Goal: Task Accomplishment & Management: Use online tool/utility

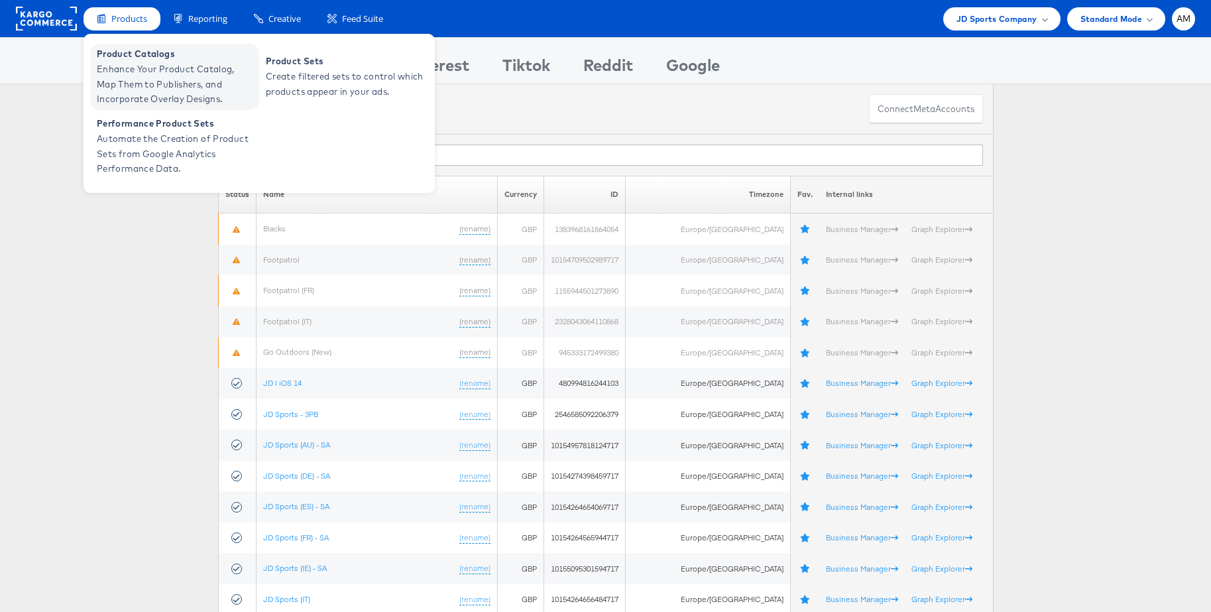
click at [119, 64] on span "Enhance Your Product Catalog, Map Them to Publishers, and Incorporate Overlay D…" at bounding box center [176, 84] width 159 height 45
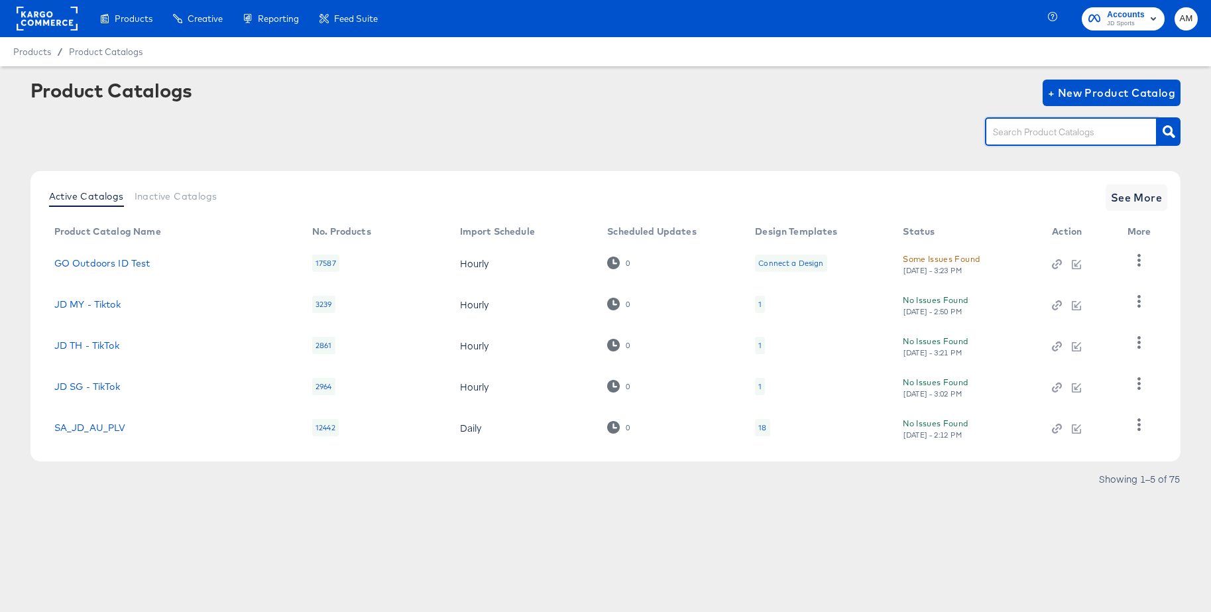
click at [1011, 127] on input "text" at bounding box center [1060, 132] width 141 height 15
type input "ie"
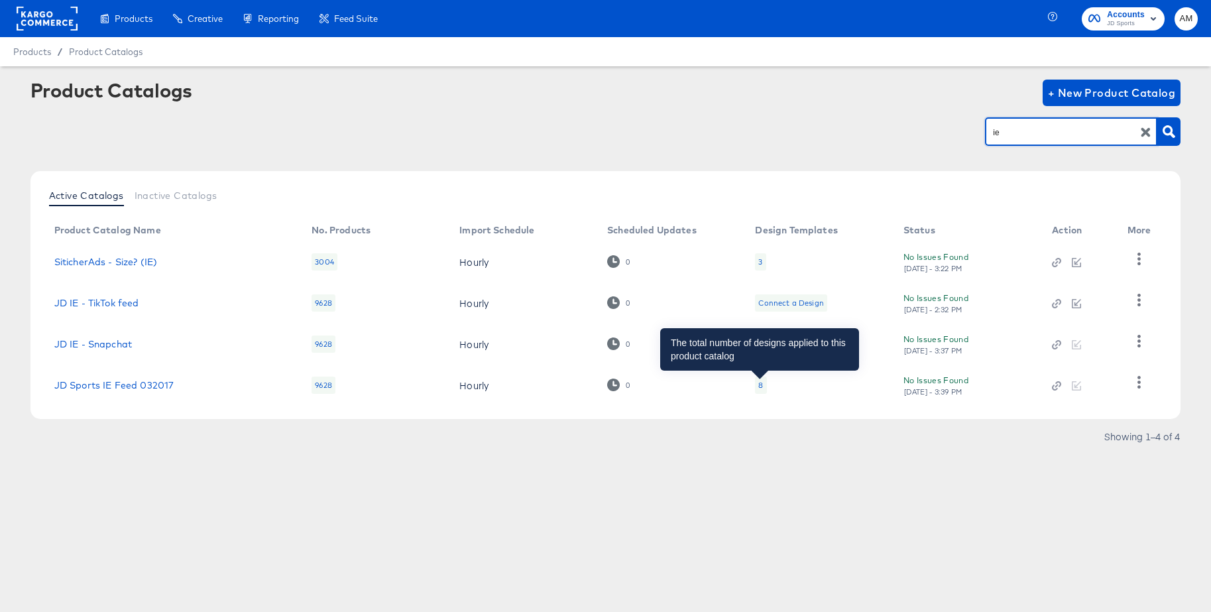
click at [758, 384] on div "8" at bounding box center [760, 385] width 5 height 11
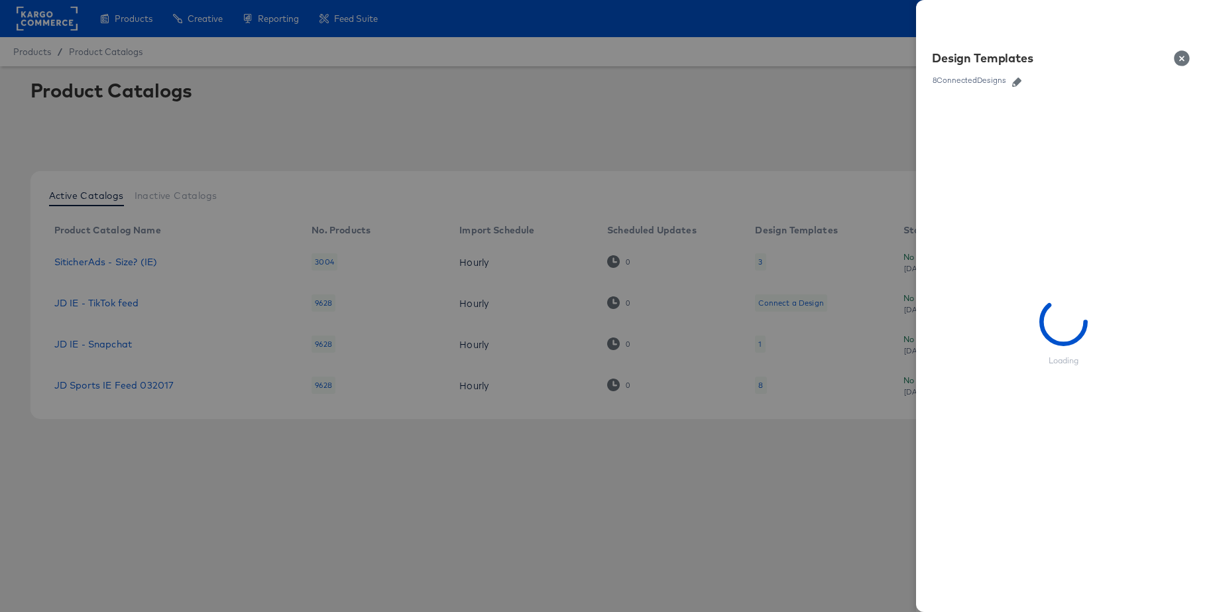
click at [1013, 80] on icon "button" at bounding box center [1016, 82] width 9 height 9
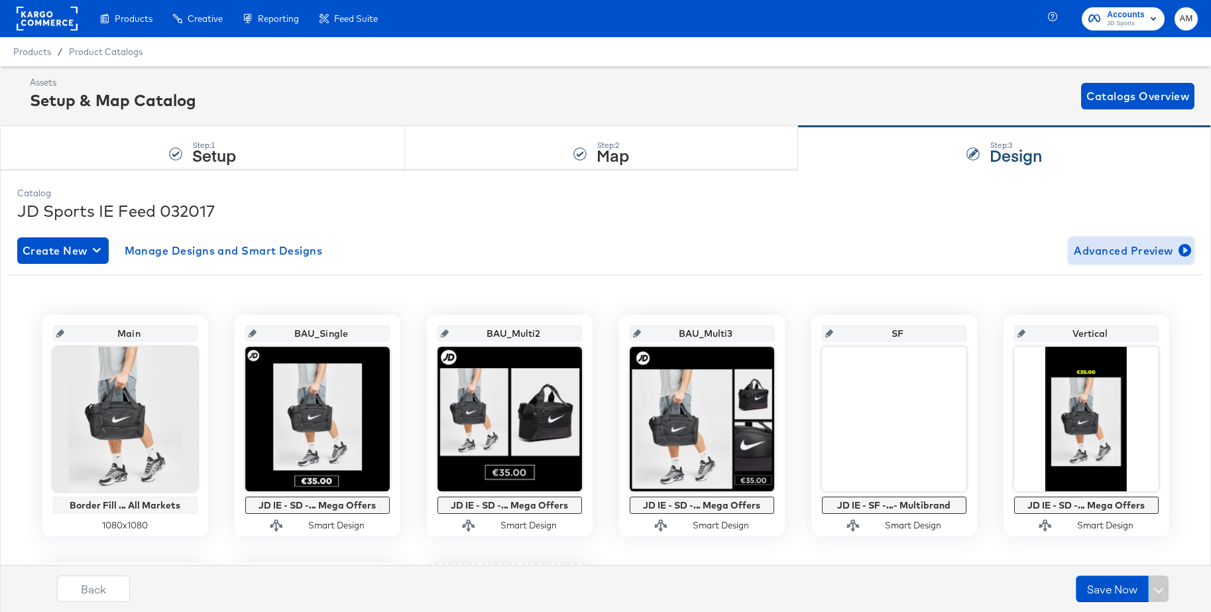
click at [1099, 253] on span "Advanced Preview" at bounding box center [1131, 250] width 115 height 19
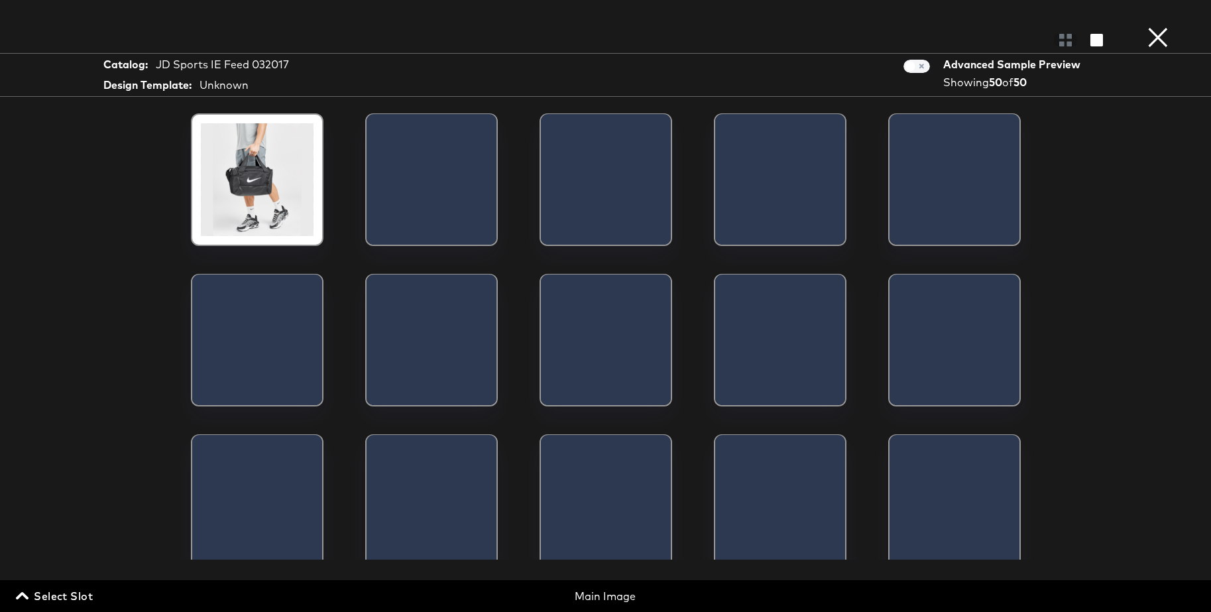
click at [79, 597] on span "Select Slot" at bounding box center [56, 595] width 74 height 19
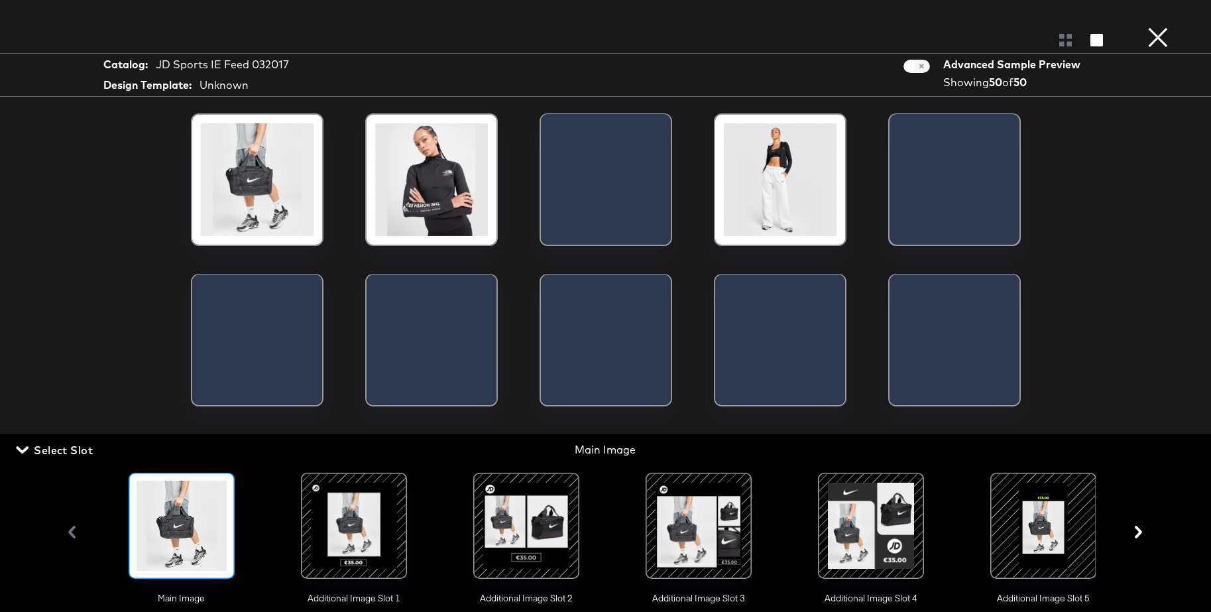
click at [343, 518] on div at bounding box center [354, 525] width 90 height 90
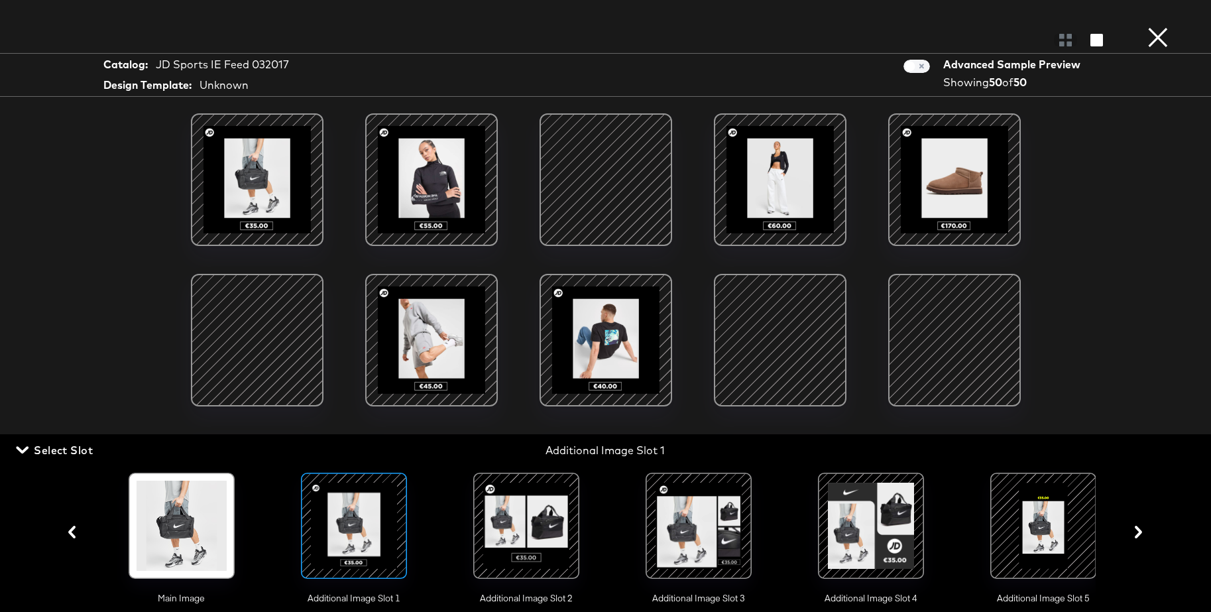
click at [607, 172] on div at bounding box center [605, 179] width 113 height 113
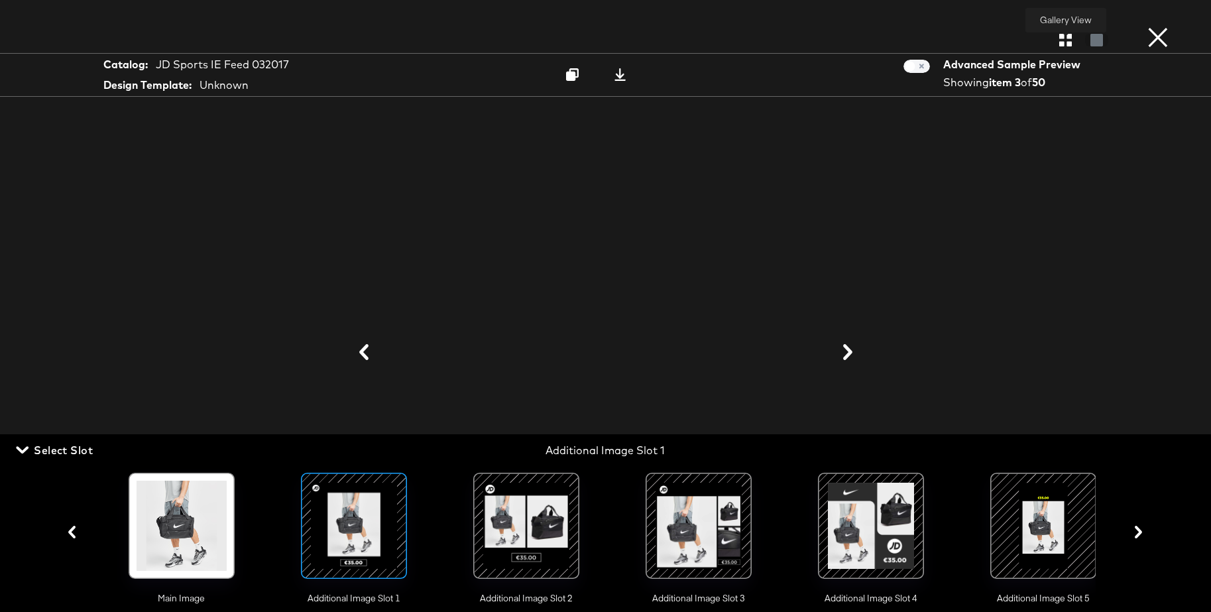
click at [1065, 45] on icon "button" at bounding box center [1065, 40] width 13 height 13
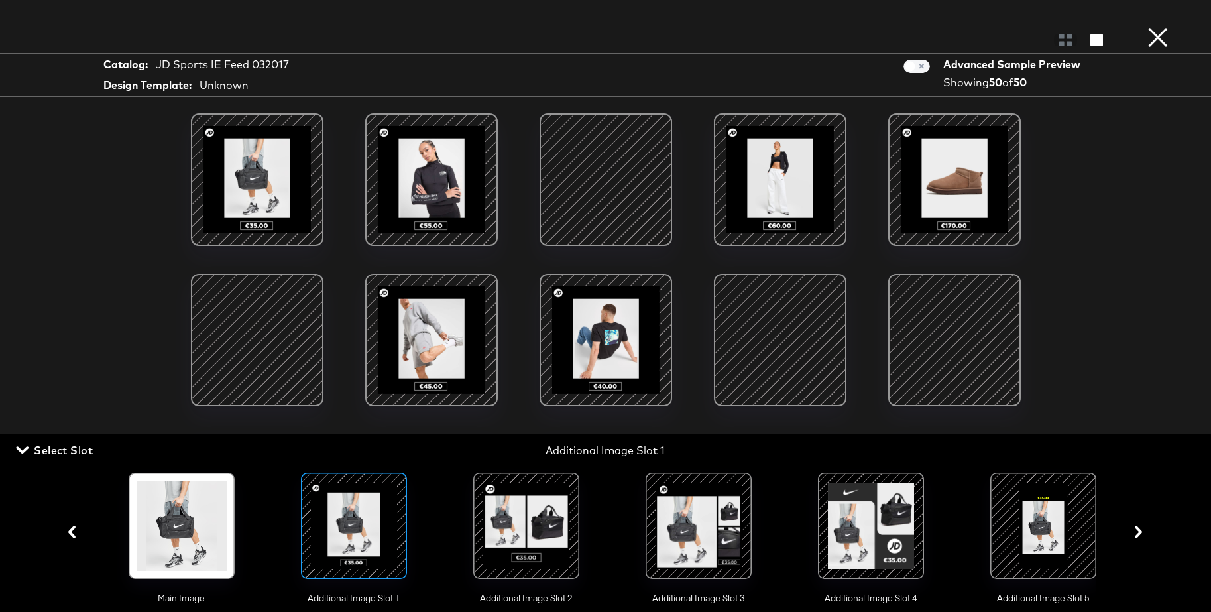
click at [766, 315] on div at bounding box center [780, 340] width 113 height 113
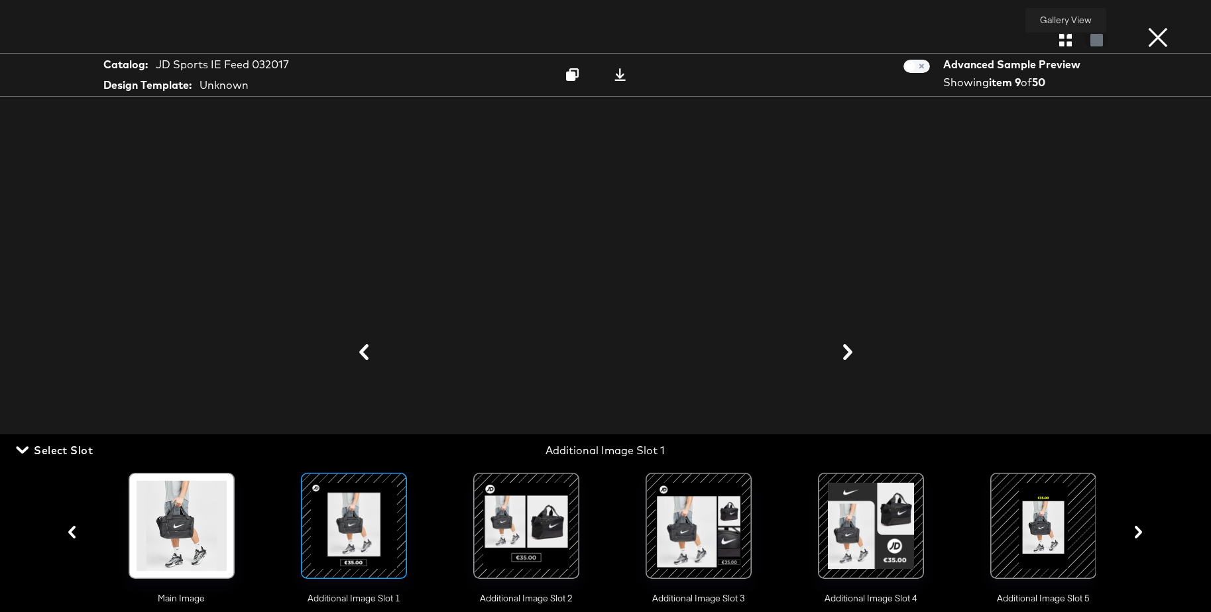
click at [1068, 40] on icon "button" at bounding box center [1065, 40] width 13 height 13
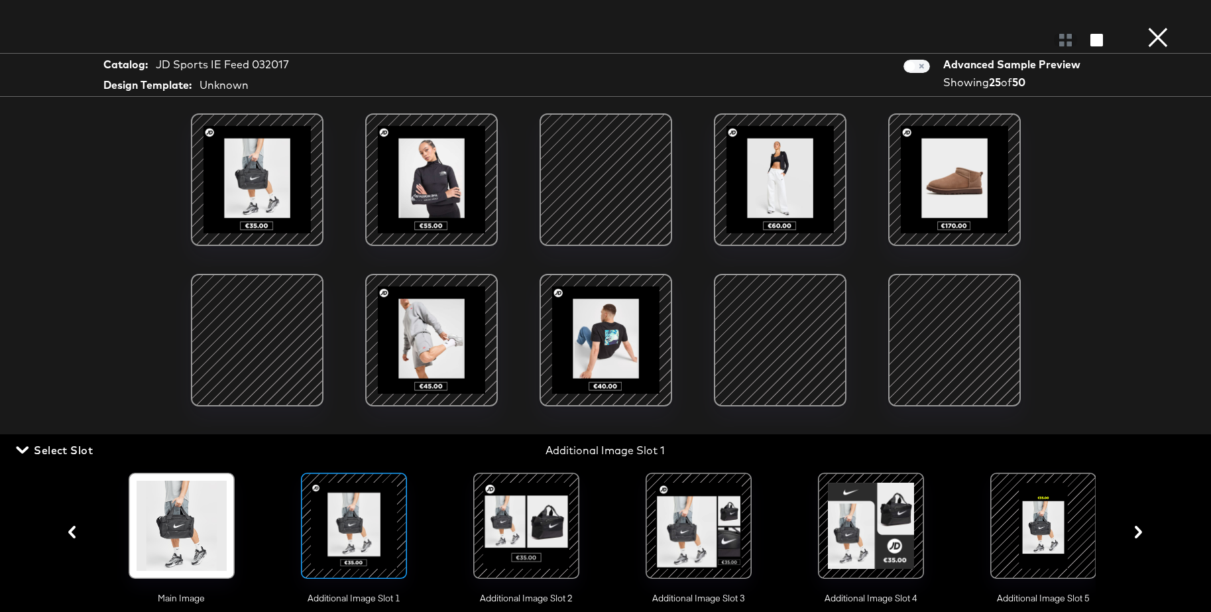
click at [515, 518] on div at bounding box center [526, 525] width 90 height 90
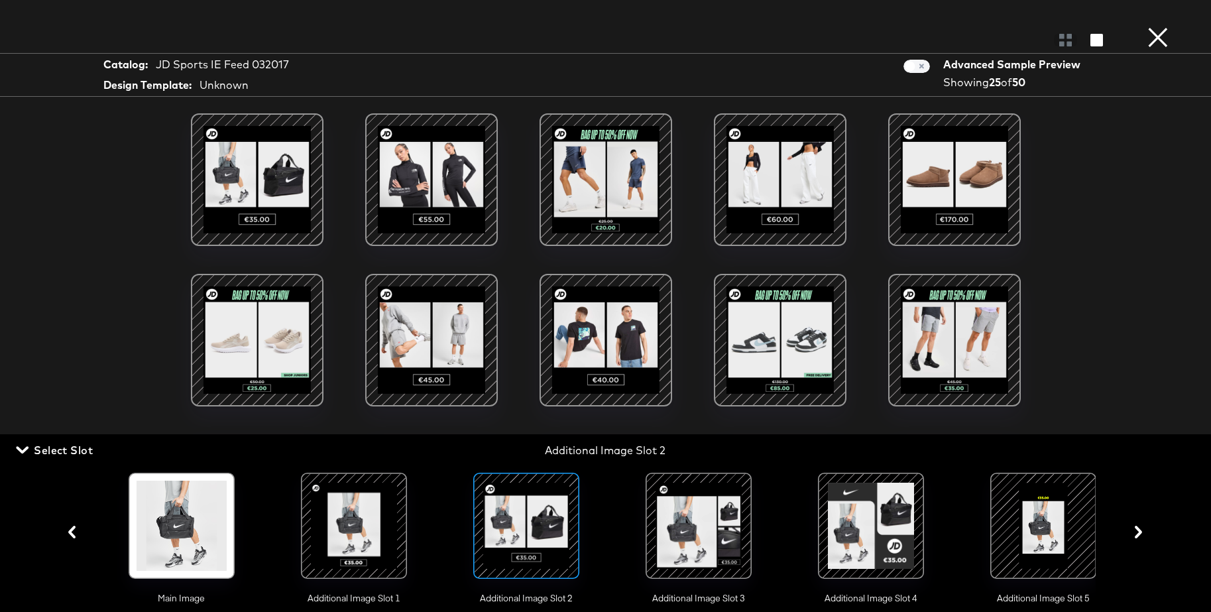
click at [705, 520] on div at bounding box center [698, 525] width 90 height 90
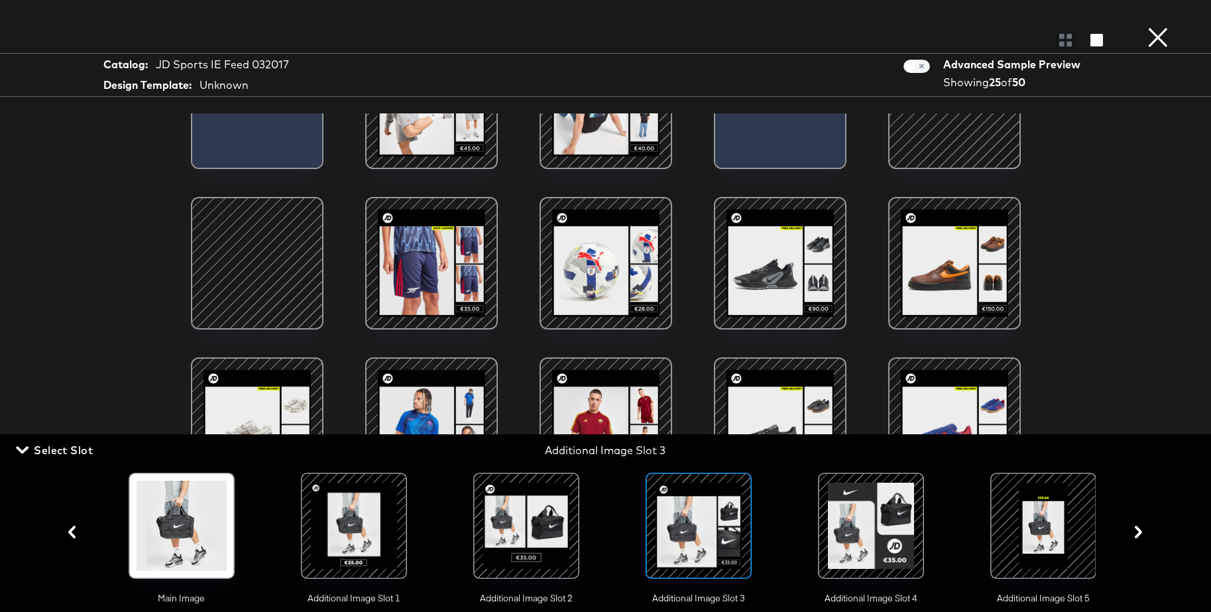
scroll to position [243, 0]
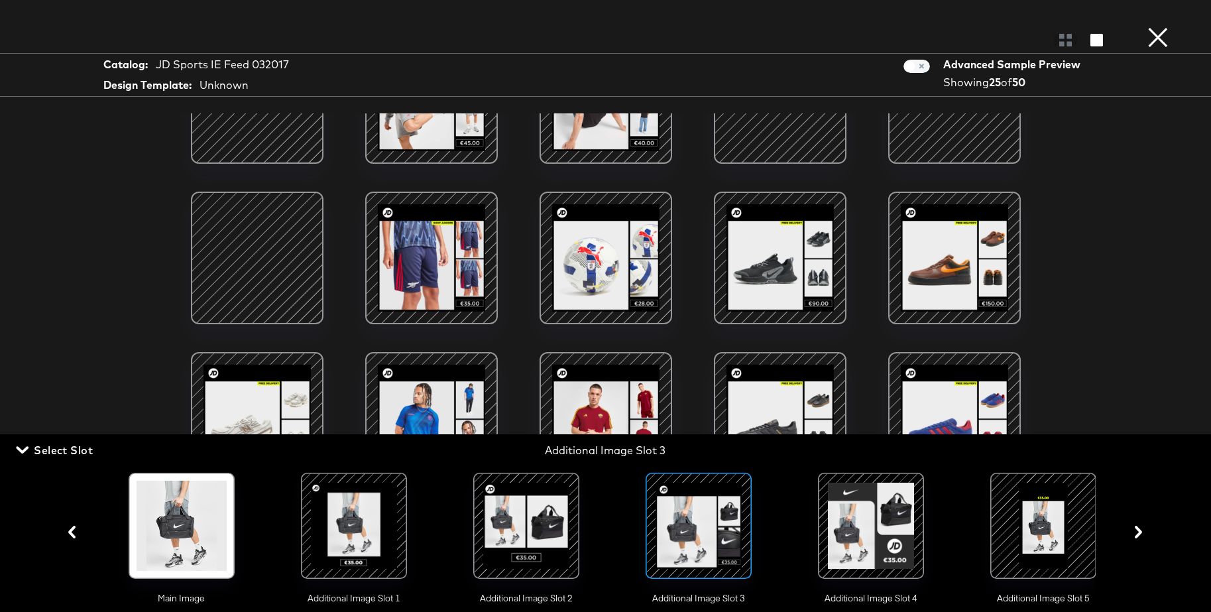
click at [1028, 517] on div at bounding box center [1043, 525] width 90 height 90
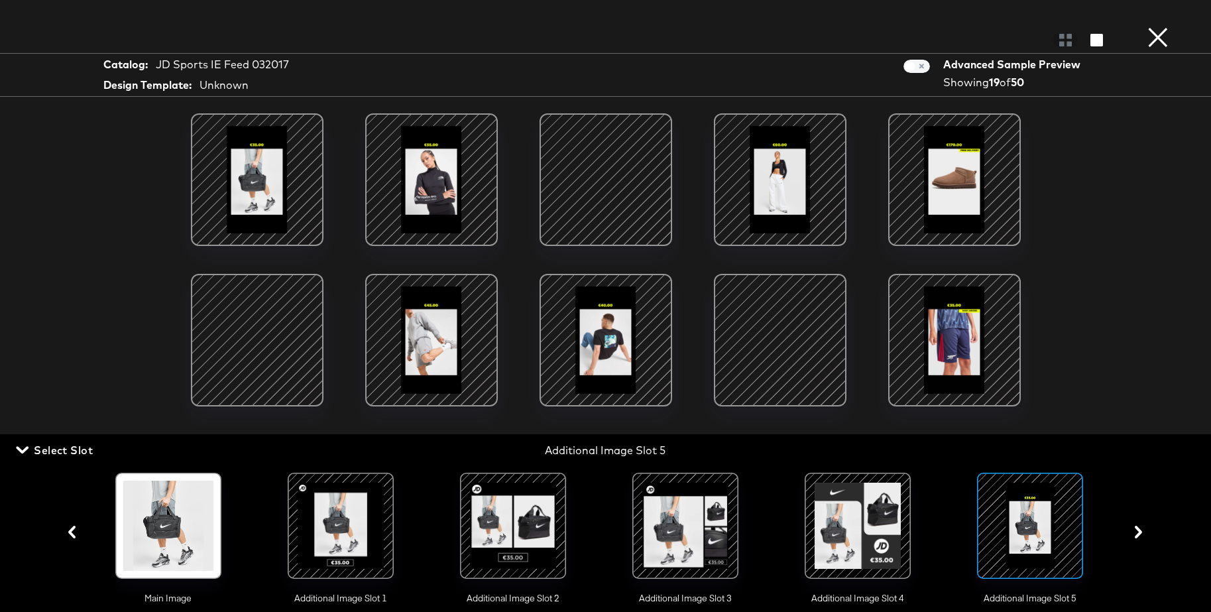
scroll to position [7, 0]
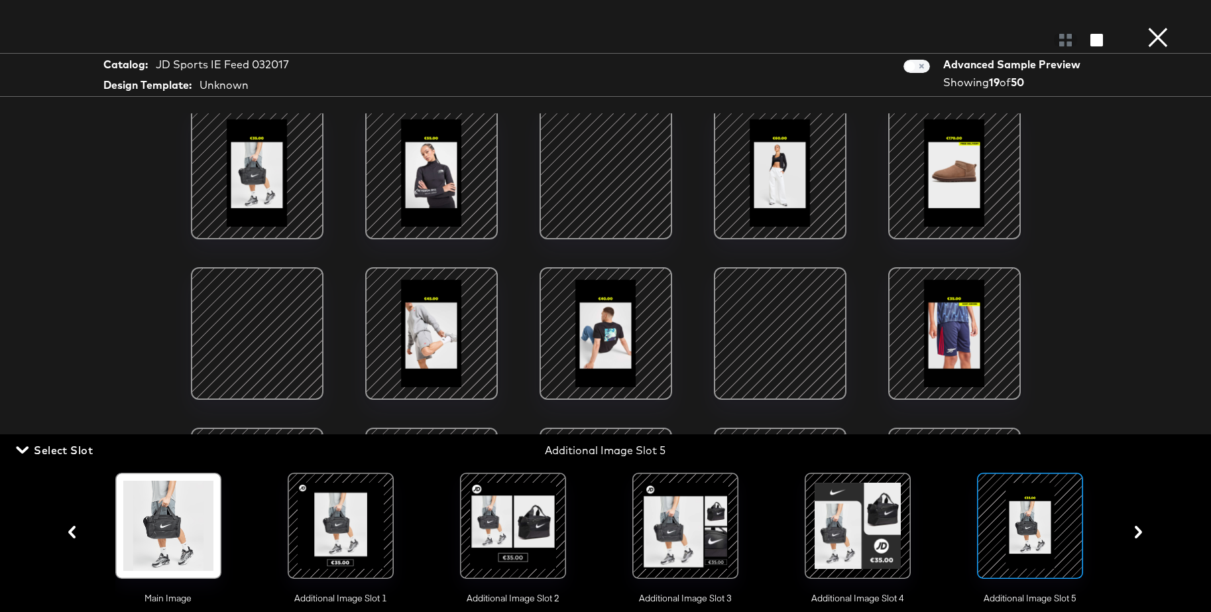
click at [267, 295] on div at bounding box center [257, 333] width 113 height 113
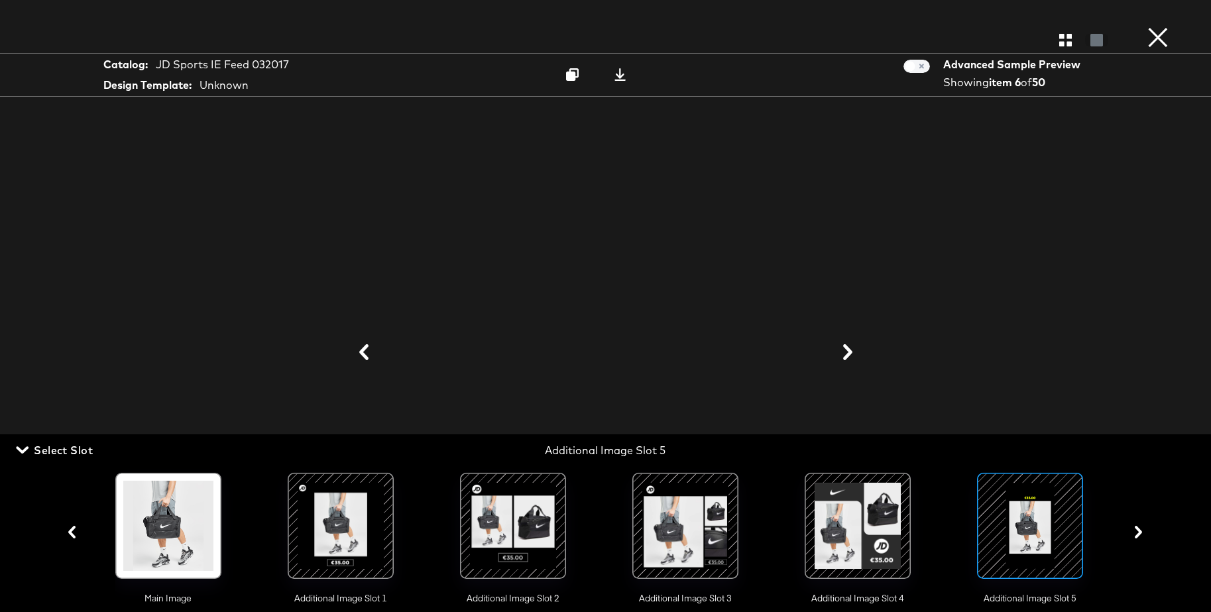
scroll to position [9, 0]
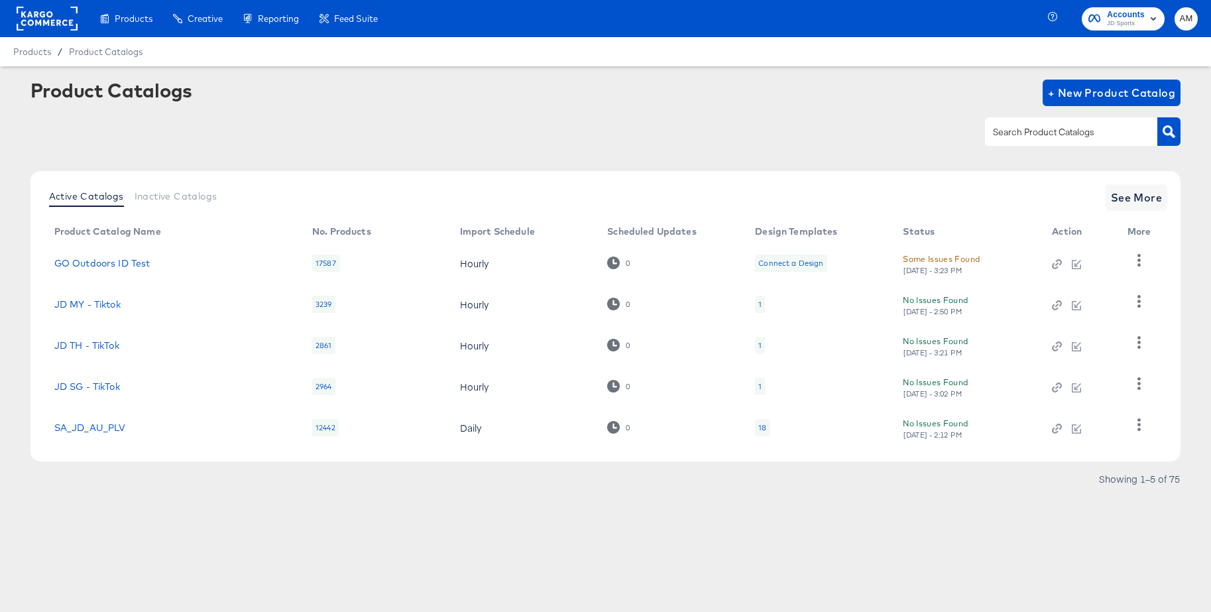
click at [1013, 130] on input "text" at bounding box center [1060, 132] width 141 height 15
type input "ie"
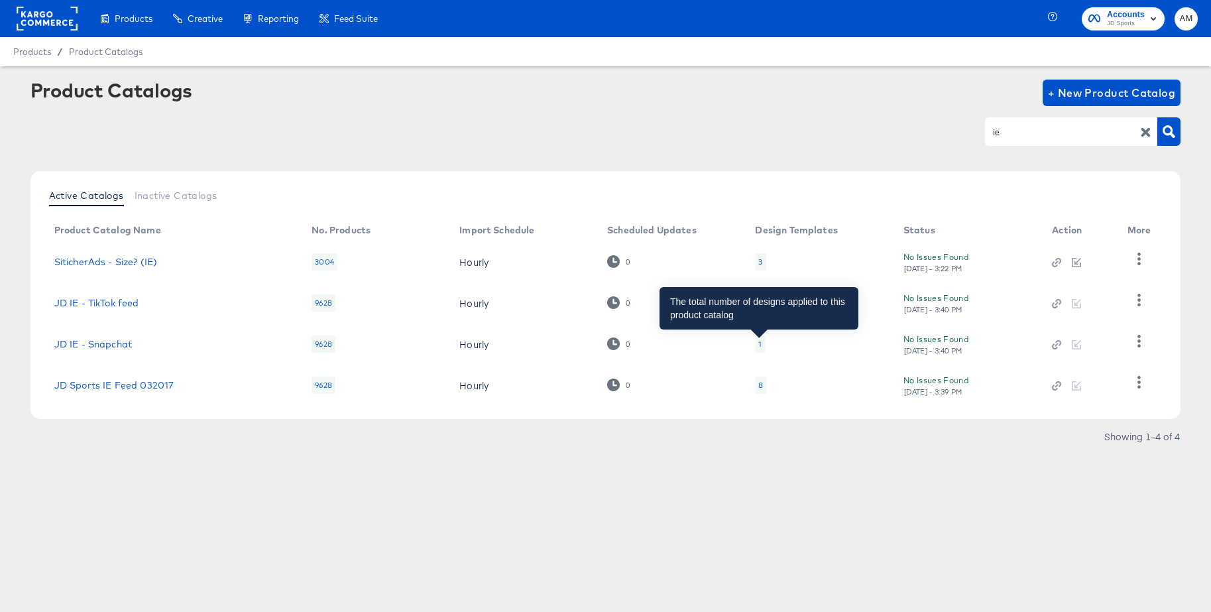
click at [759, 340] on div "1" at bounding box center [759, 344] width 3 height 11
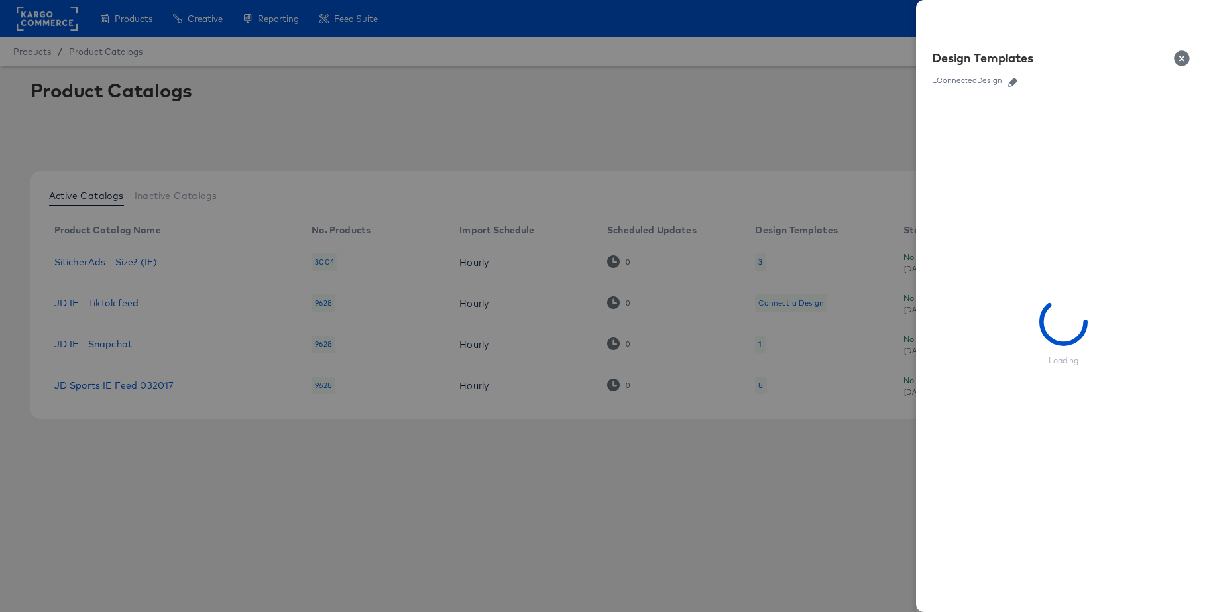
click at [1017, 83] on icon "button" at bounding box center [1012, 82] width 9 height 9
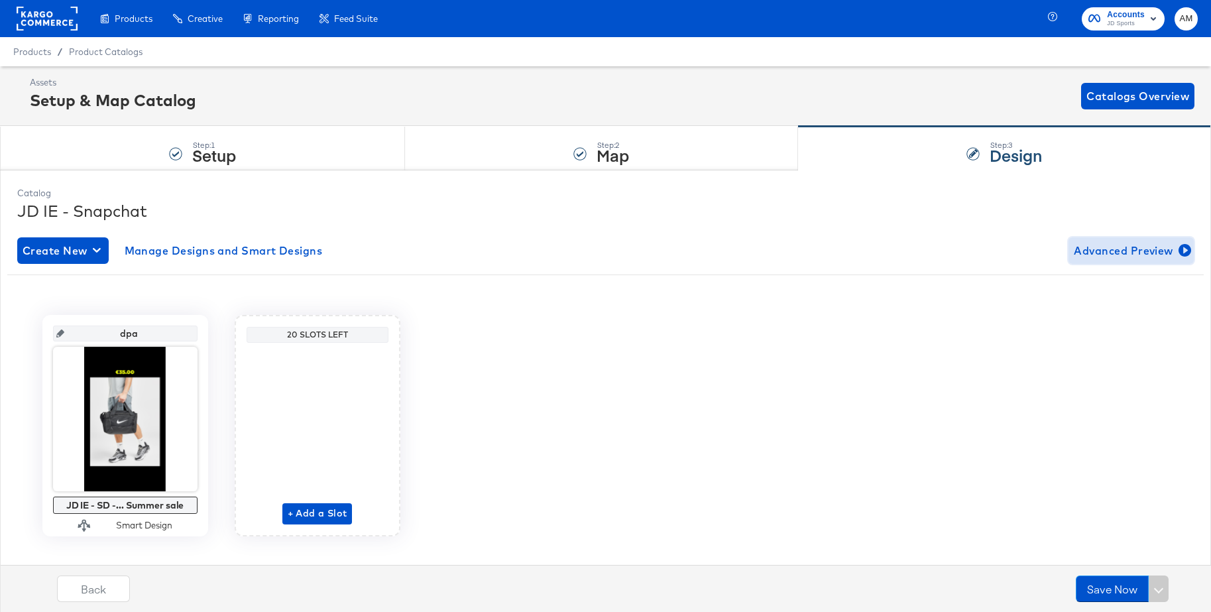
click at [1114, 250] on span "Advanced Preview" at bounding box center [1131, 250] width 115 height 19
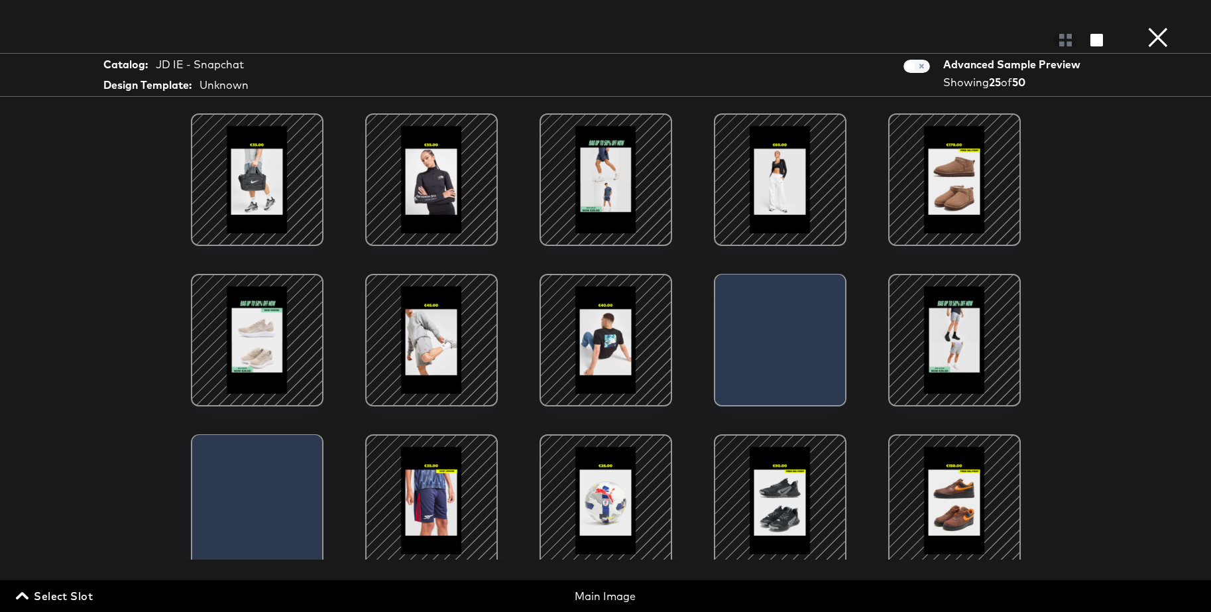
click at [590, 166] on div at bounding box center [605, 179] width 113 height 113
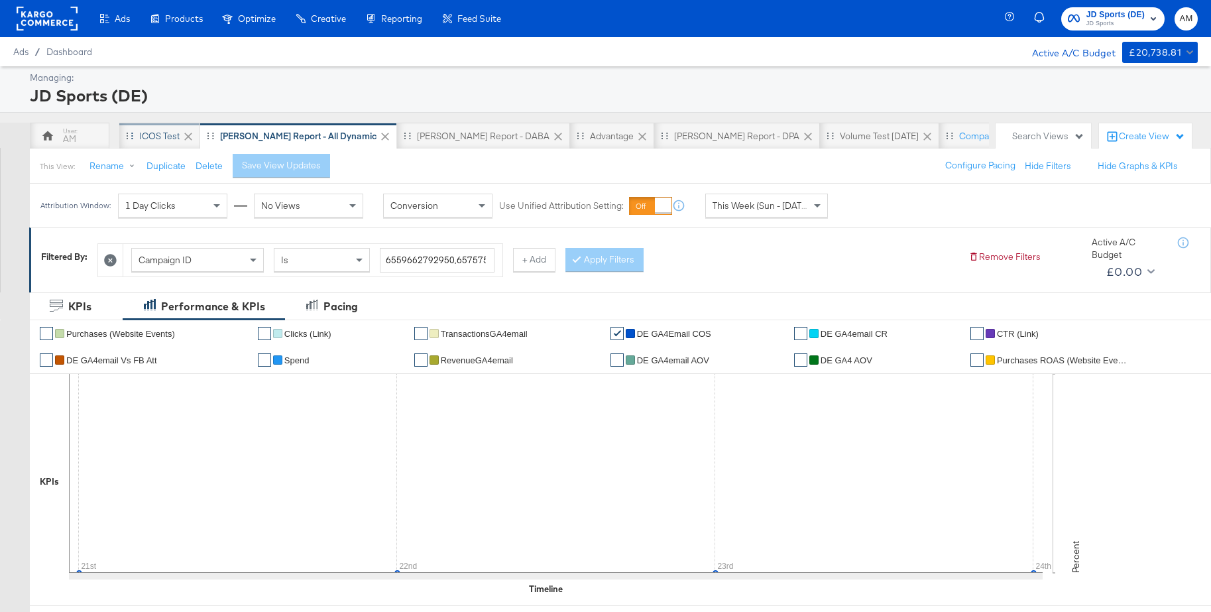
click at [171, 128] on div "iCOS Test" at bounding box center [159, 136] width 81 height 27
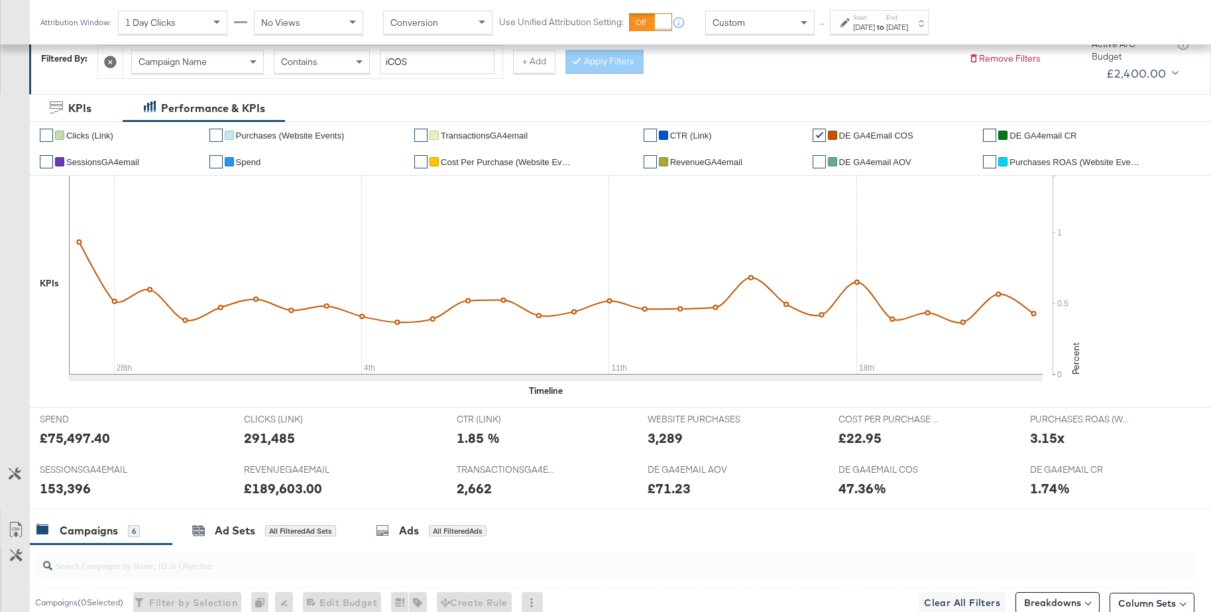
scroll to position [201, 0]
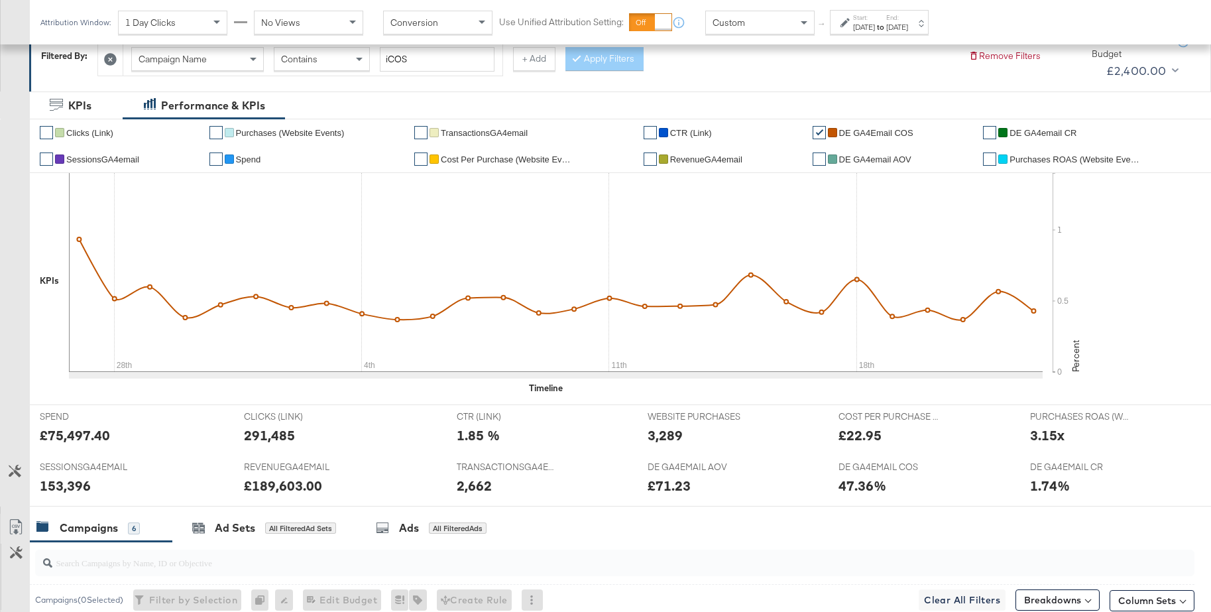
click at [759, 13] on div "Custom" at bounding box center [760, 22] width 108 height 23
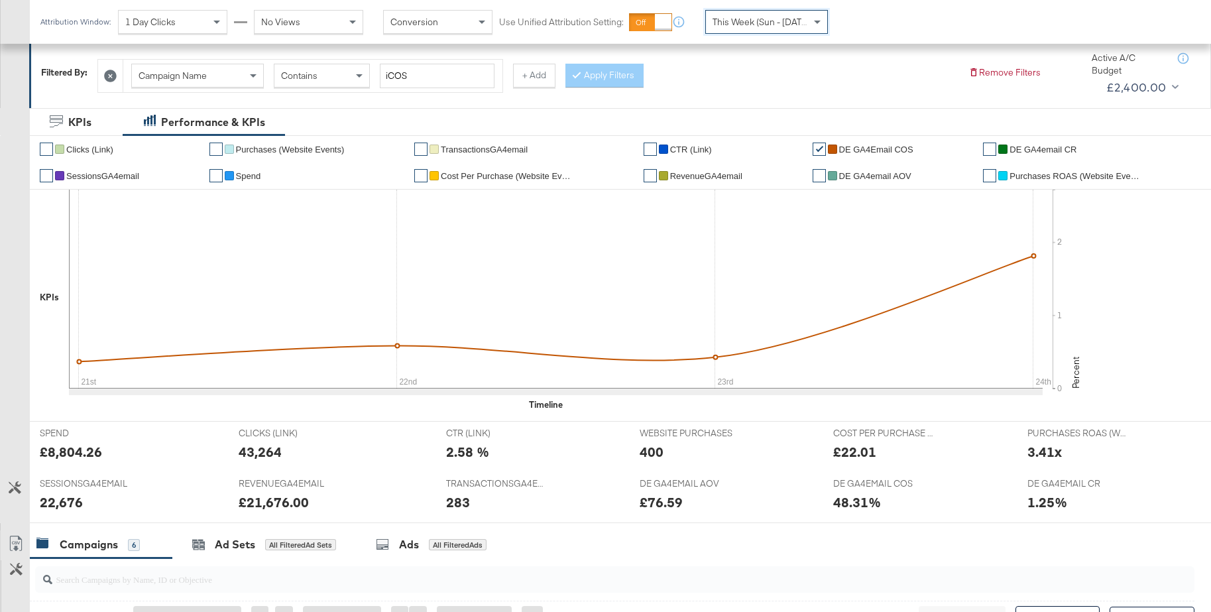
scroll to position [0, 0]
